Goal: Information Seeking & Learning: Check status

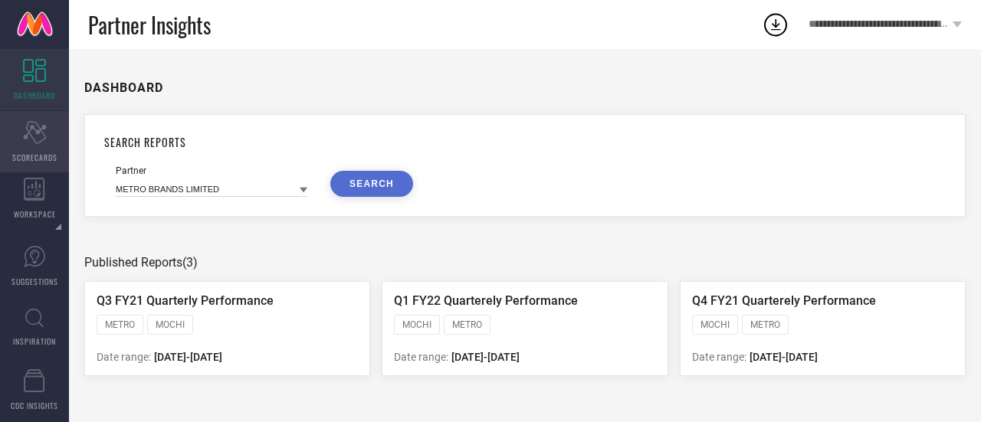
click at [28, 146] on div "Scorecard SCORECARDS" at bounding box center [34, 141] width 69 height 61
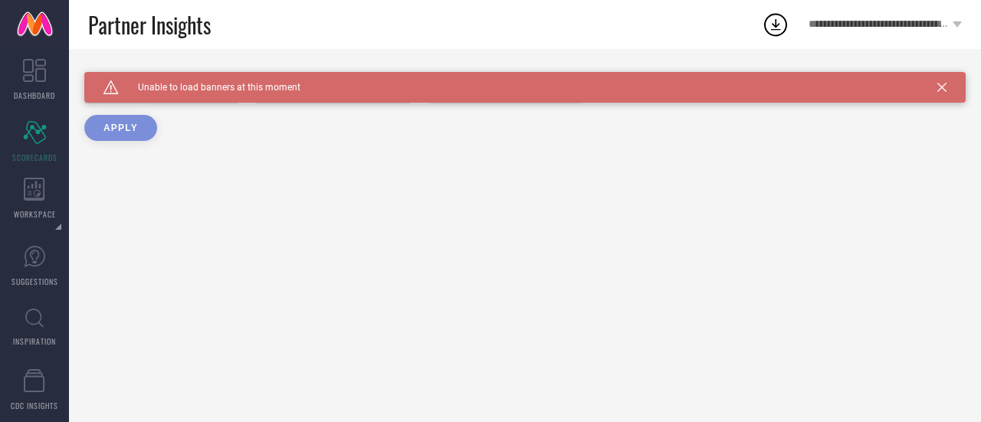
type input "All"
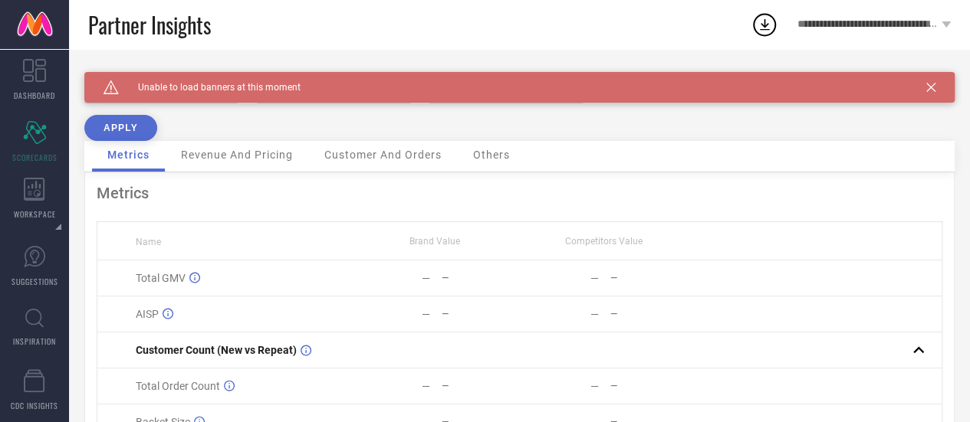
click at [935, 84] on icon at bounding box center [930, 87] width 9 height 9
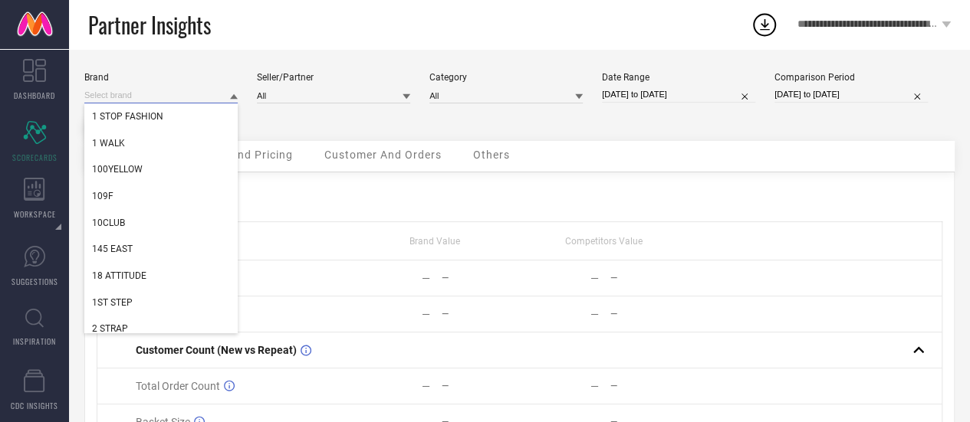
click at [147, 93] on input at bounding box center [160, 95] width 153 height 16
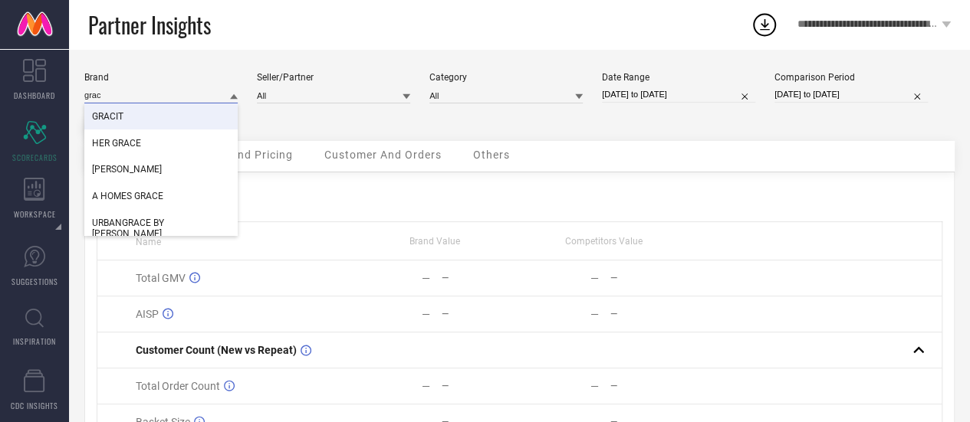
type input "grac"
click at [120, 119] on span "GRACIT" at bounding box center [107, 116] width 31 height 11
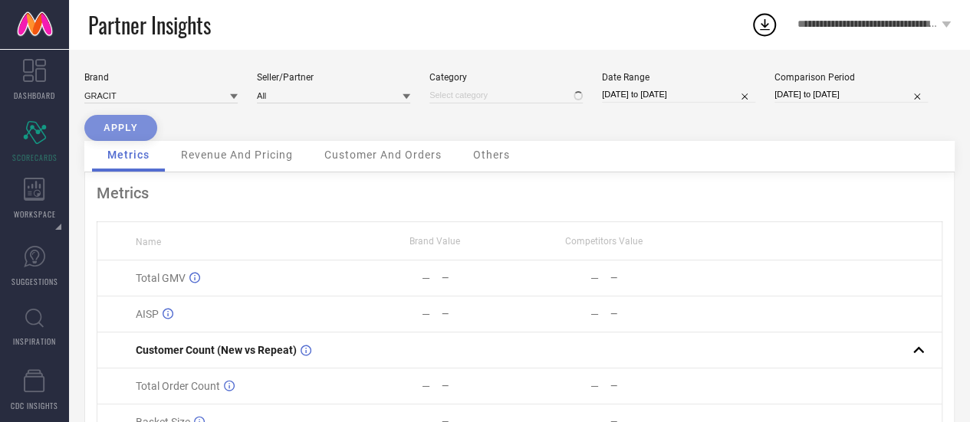
type input "All"
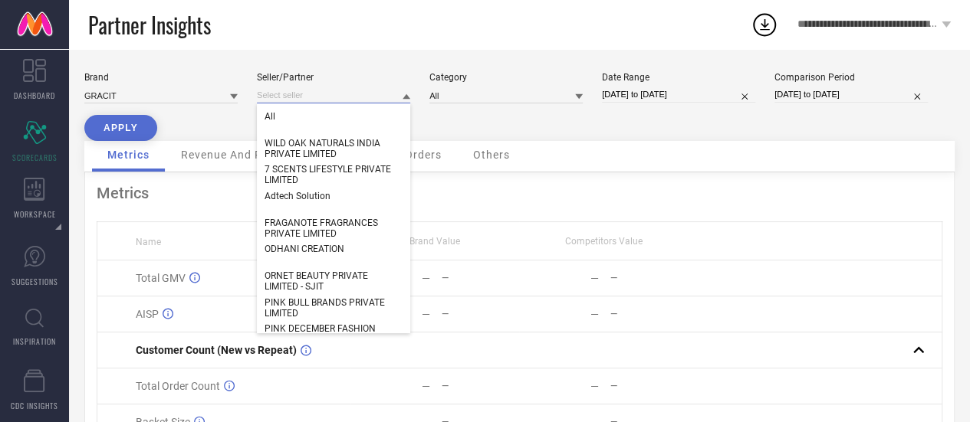
click at [284, 93] on input at bounding box center [333, 95] width 153 height 16
click at [308, 88] on input at bounding box center [333, 95] width 153 height 16
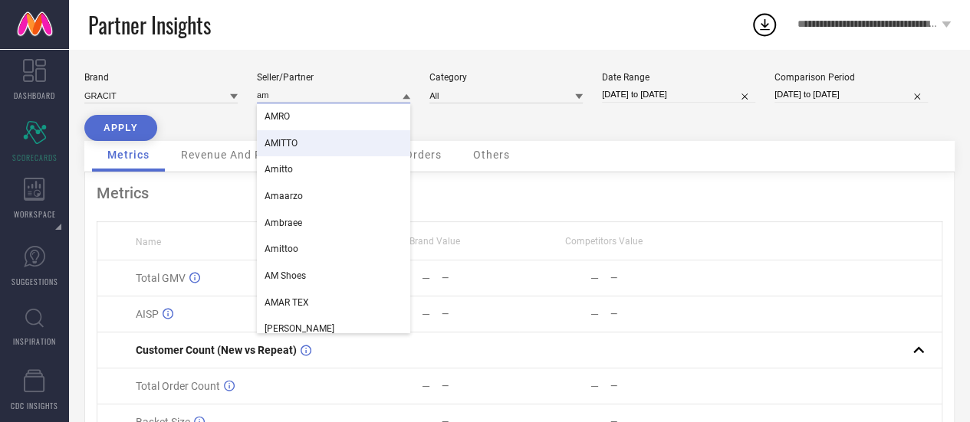
type input "am"
click at [274, 136] on div "AMITTO" at bounding box center [333, 143] width 153 height 26
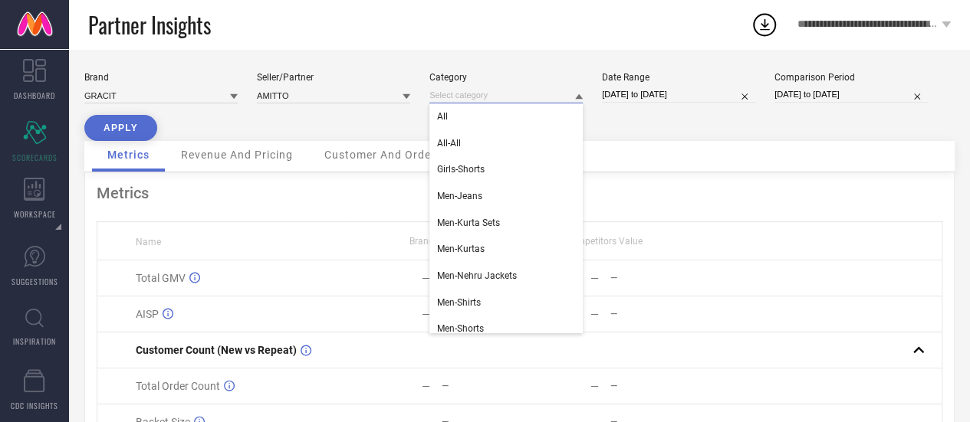
click at [527, 96] on input at bounding box center [505, 95] width 153 height 16
click at [503, 119] on div "All" at bounding box center [505, 116] width 153 height 26
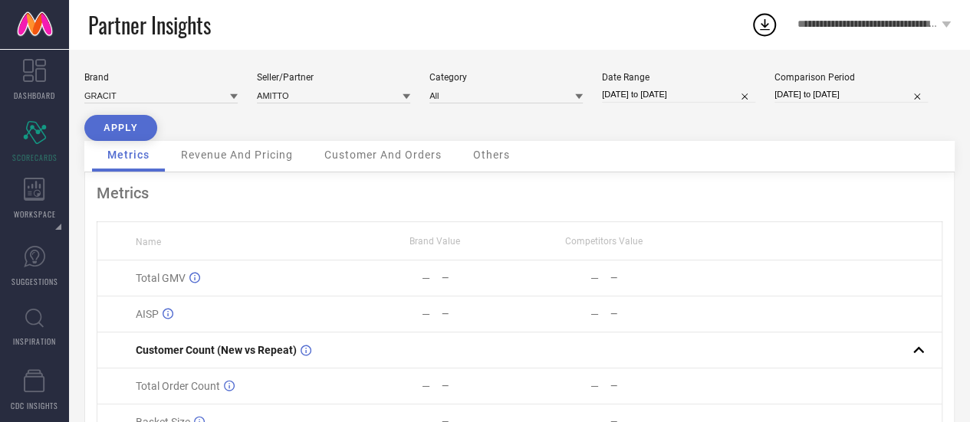
select select "8"
select select "2025"
select select "9"
select select "2025"
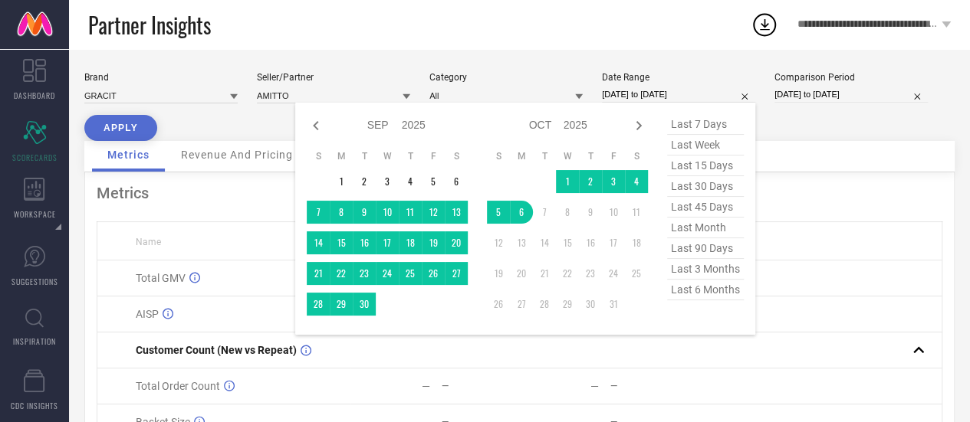
click at [653, 87] on input "[DATE] to [DATE]" at bounding box center [678, 95] width 153 height 16
click at [348, 183] on td "1" at bounding box center [341, 181] width 23 height 23
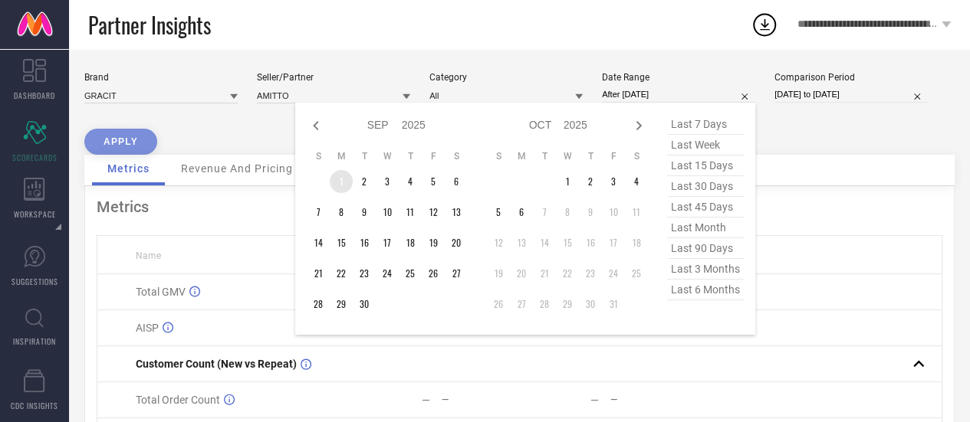
type input "[DATE] to [DATE]"
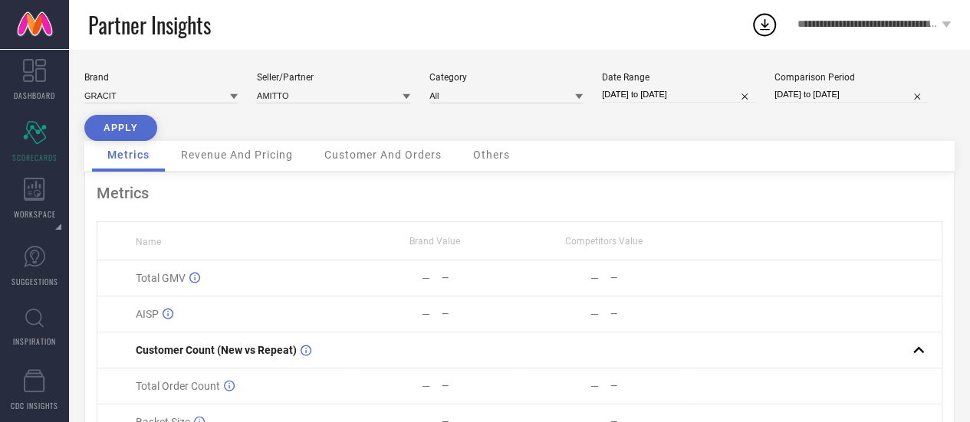
select select "8"
select select "2025"
select select "9"
select select "2025"
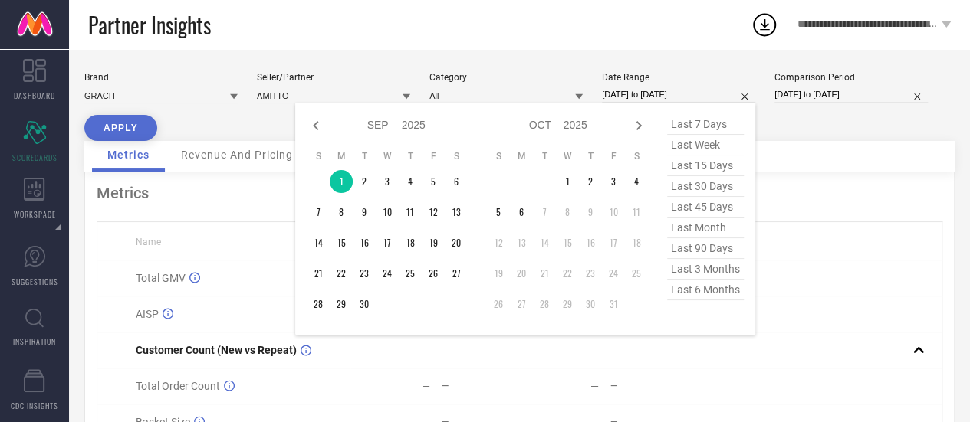
click at [619, 97] on input "[DATE] to [DATE]" at bounding box center [678, 95] width 153 height 16
click at [315, 129] on icon at bounding box center [316, 125] width 18 height 18
select select "7"
select select "2025"
select select "8"
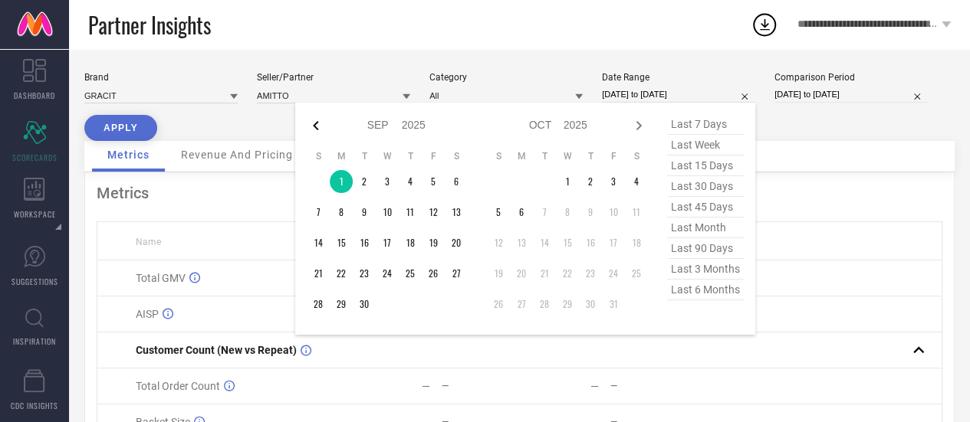
select select "2025"
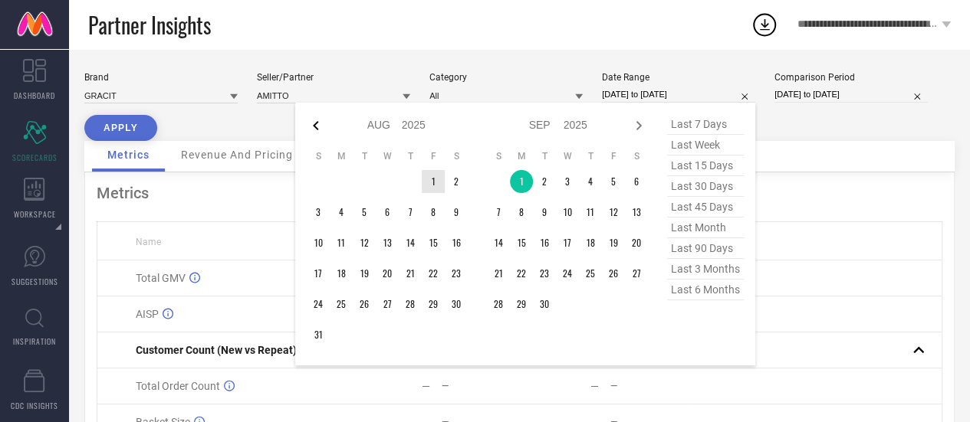
click at [320, 130] on icon at bounding box center [316, 125] width 18 height 18
select select "6"
select select "2025"
select select "7"
select select "2025"
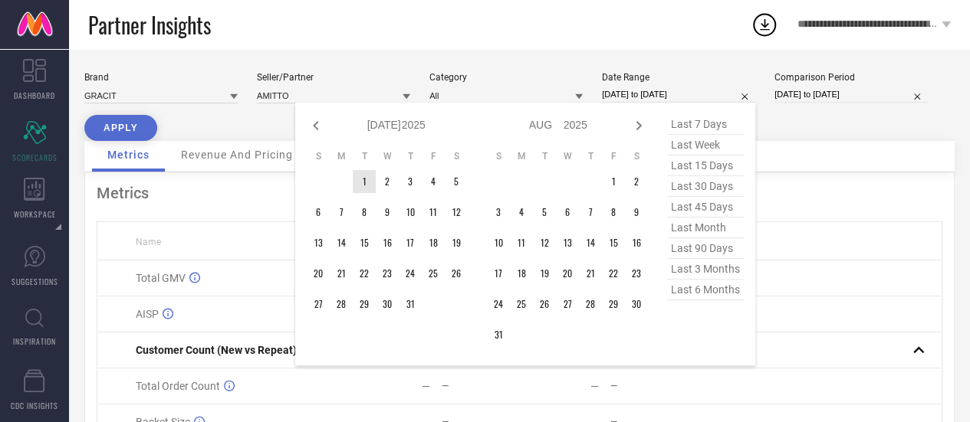
type input "After [DATE]"
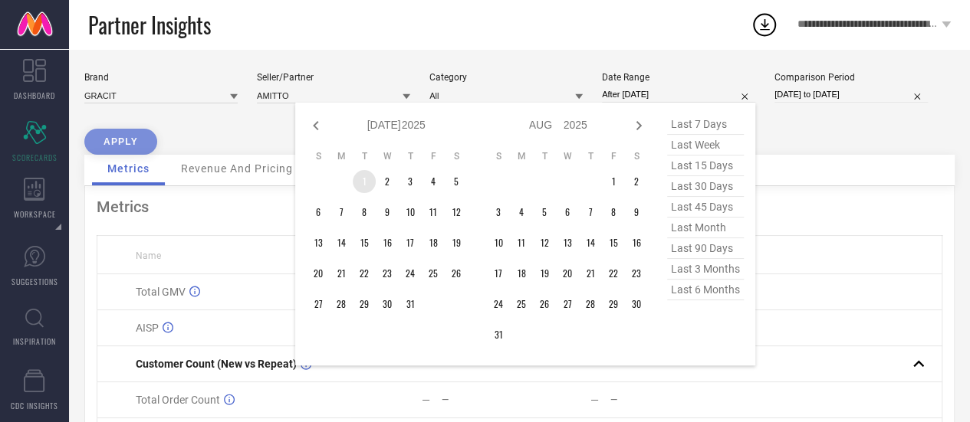
click at [371, 185] on td "1" at bounding box center [364, 181] width 23 height 23
click at [641, 124] on icon at bounding box center [638, 125] width 18 height 18
select select "7"
select select "2025"
select select "8"
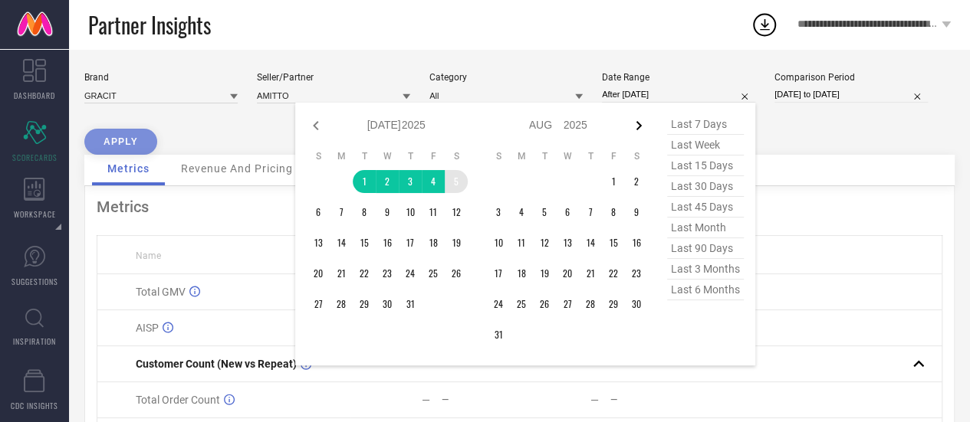
select select "2025"
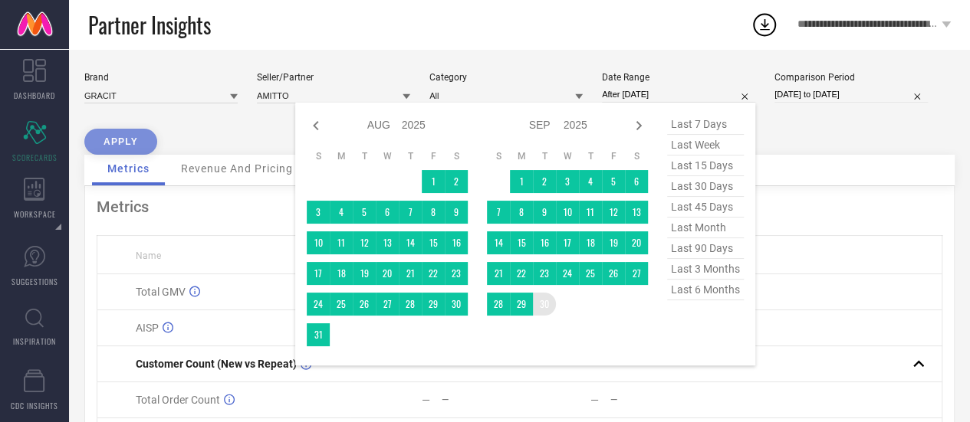
type input "[DATE] to [DATE]"
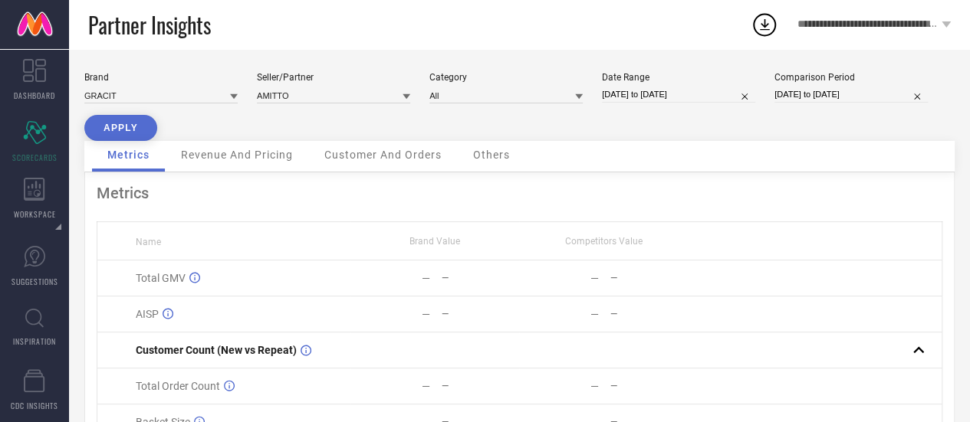
click at [134, 130] on button "APPLY" at bounding box center [120, 128] width 73 height 26
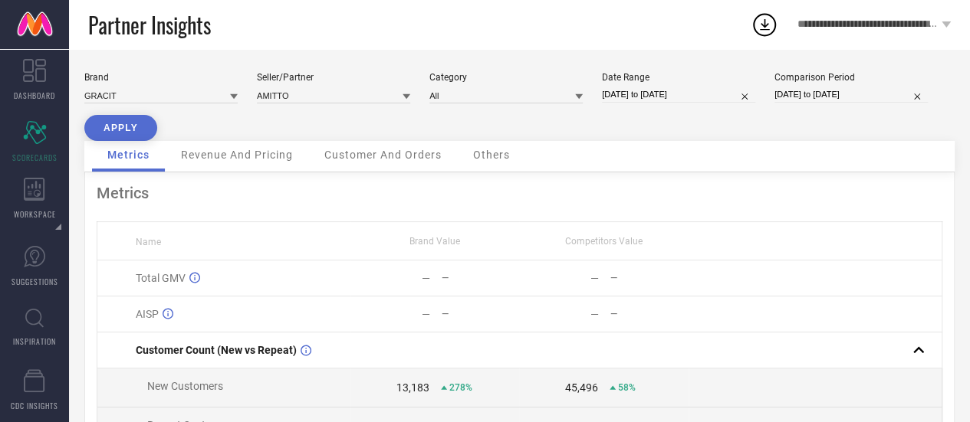
click at [281, 163] on div "Revenue And Pricing" at bounding box center [237, 156] width 143 height 31
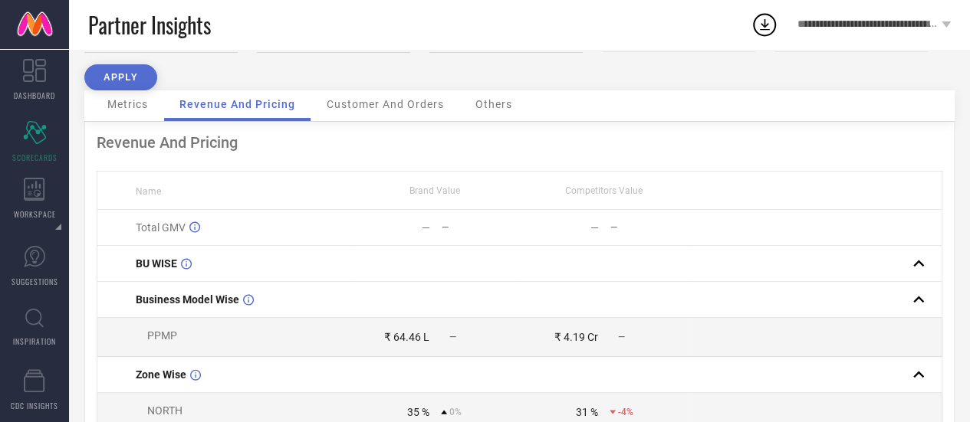
scroll to position [26, 0]
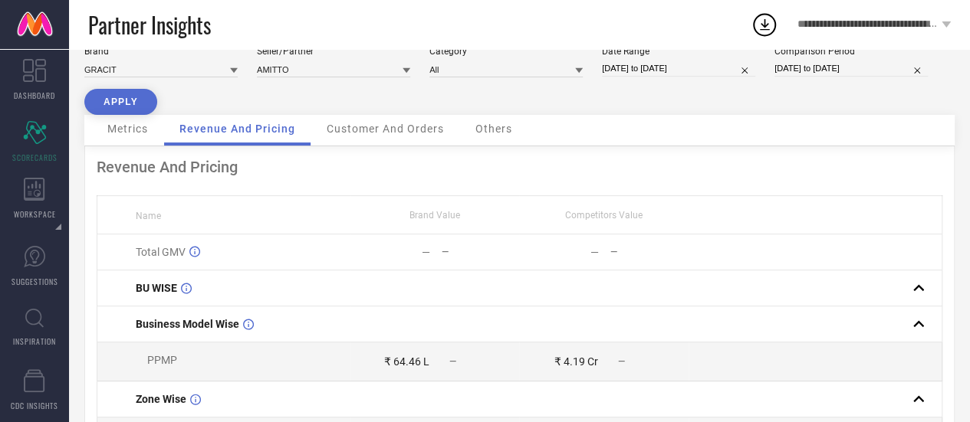
click at [422, 133] on span "Customer And Orders" at bounding box center [384, 129] width 117 height 12
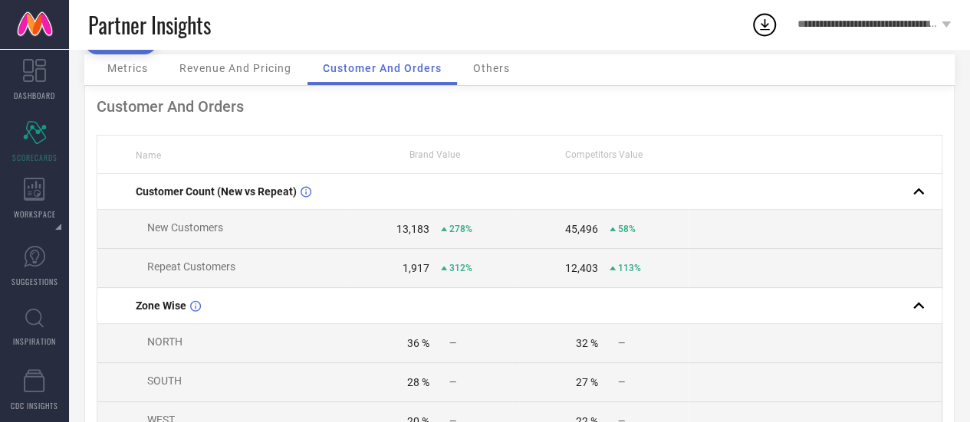
scroll to position [83, 0]
